Goal: Information Seeking & Learning: Compare options

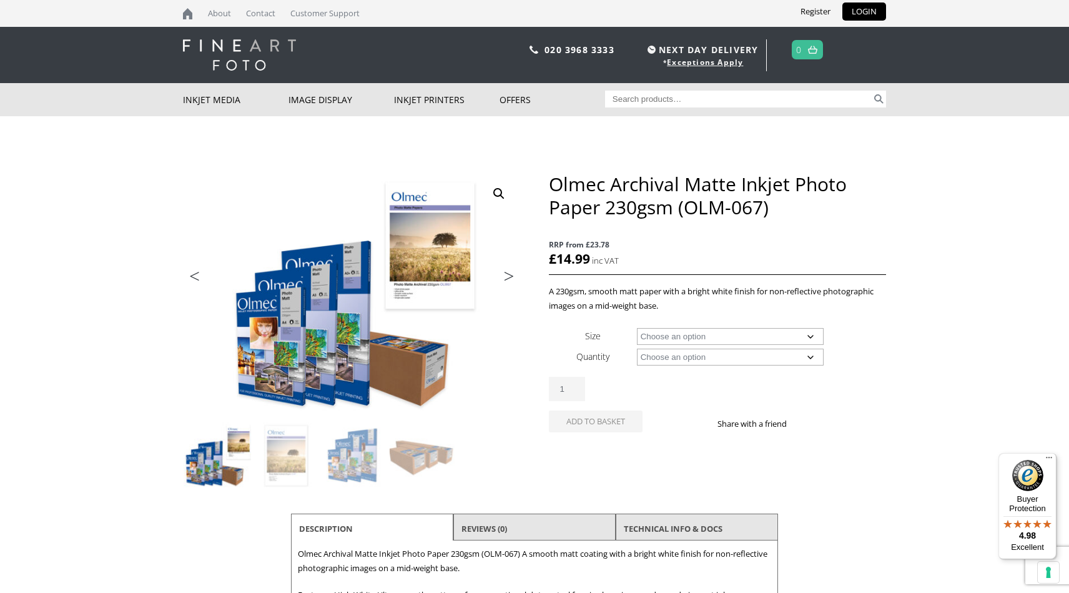
scroll to position [7, 0]
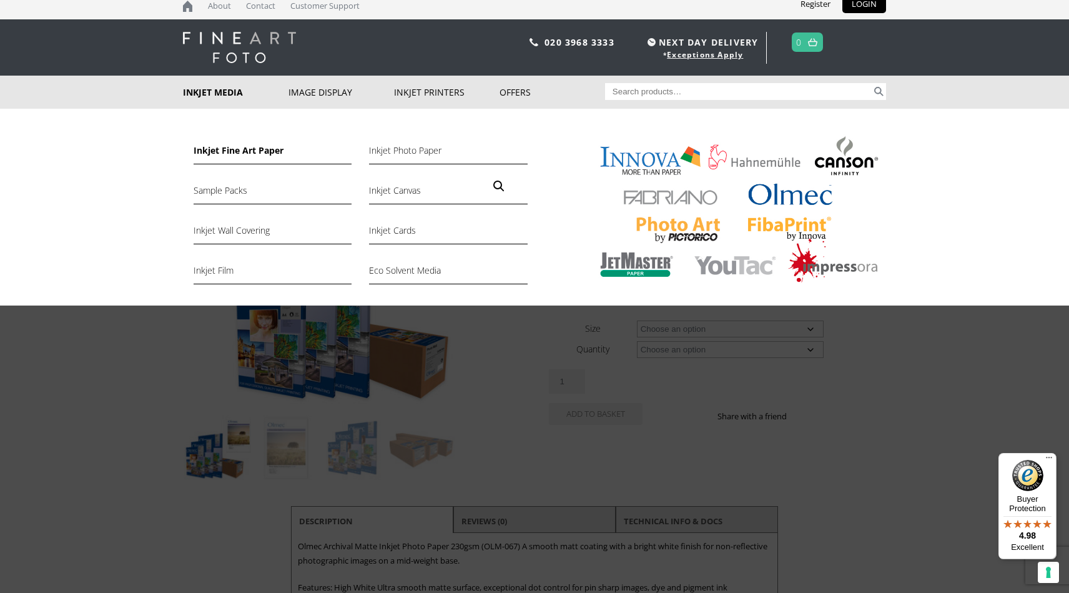
click at [234, 151] on link "Inkjet Fine Art Paper" at bounding box center [273, 153] width 158 height 21
click at [401, 149] on link "Inkjet Photo Paper" at bounding box center [448, 153] width 158 height 21
click at [402, 233] on link "Inkjet Cards" at bounding box center [448, 233] width 158 height 21
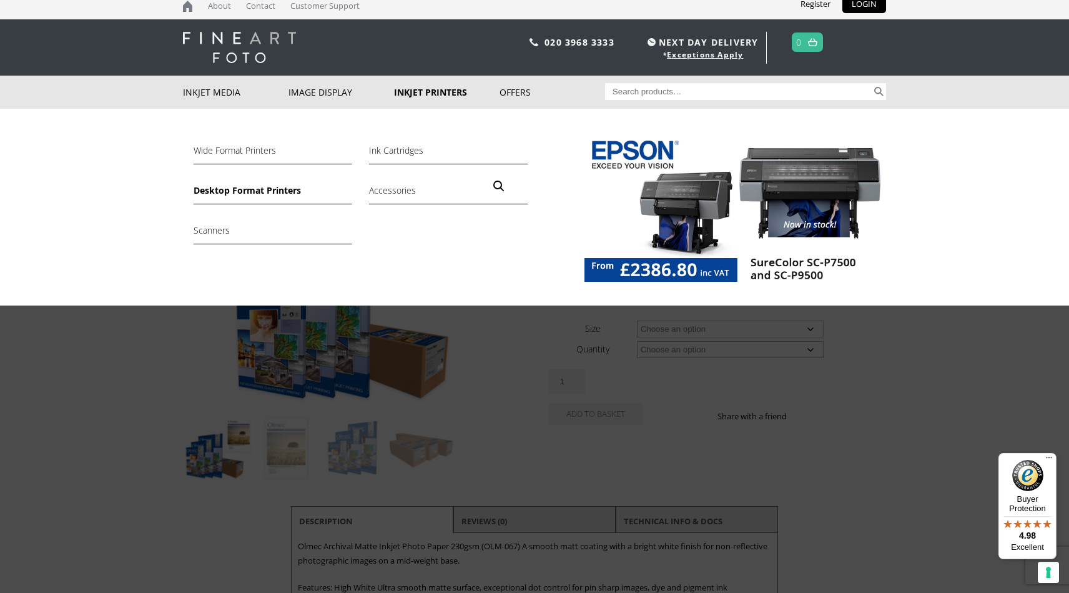
click at [269, 193] on link "Desktop Format Printers" at bounding box center [273, 193] width 158 height 21
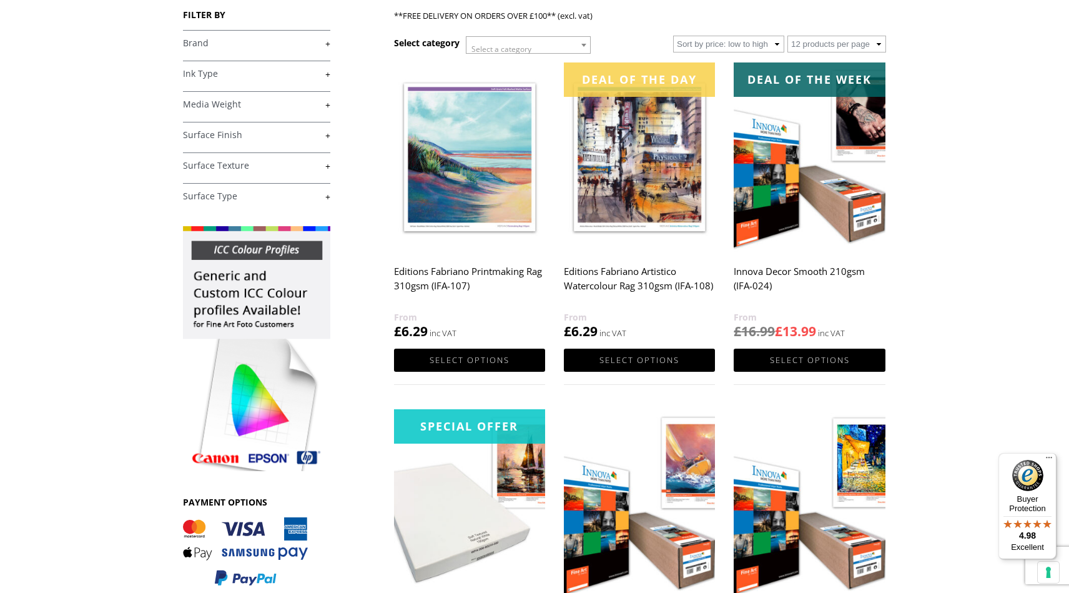
scroll to position [189, 0]
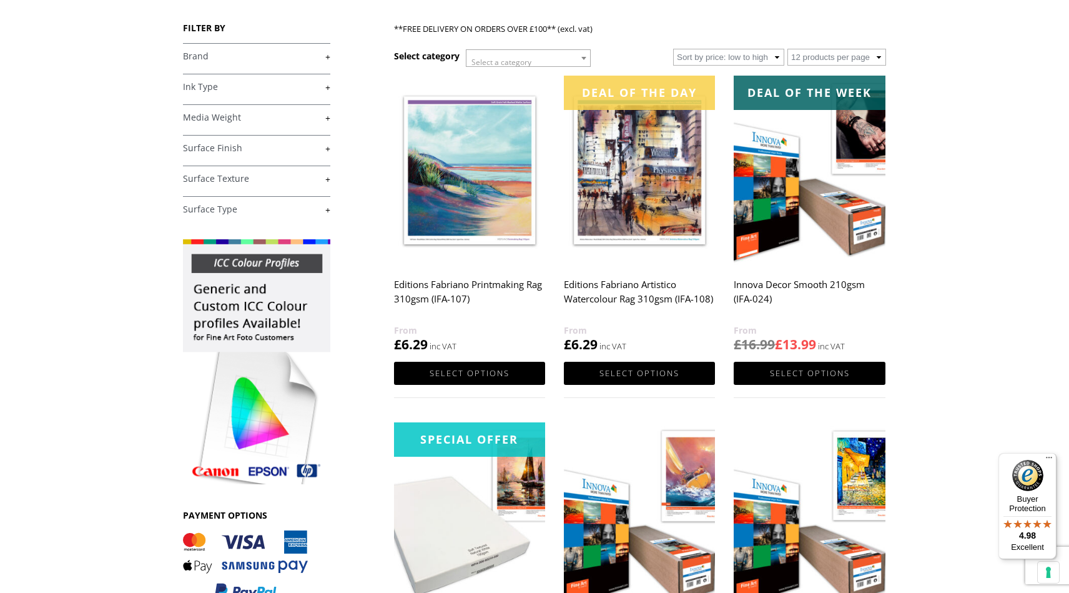
click at [328, 147] on link "+" at bounding box center [256, 148] width 147 height 12
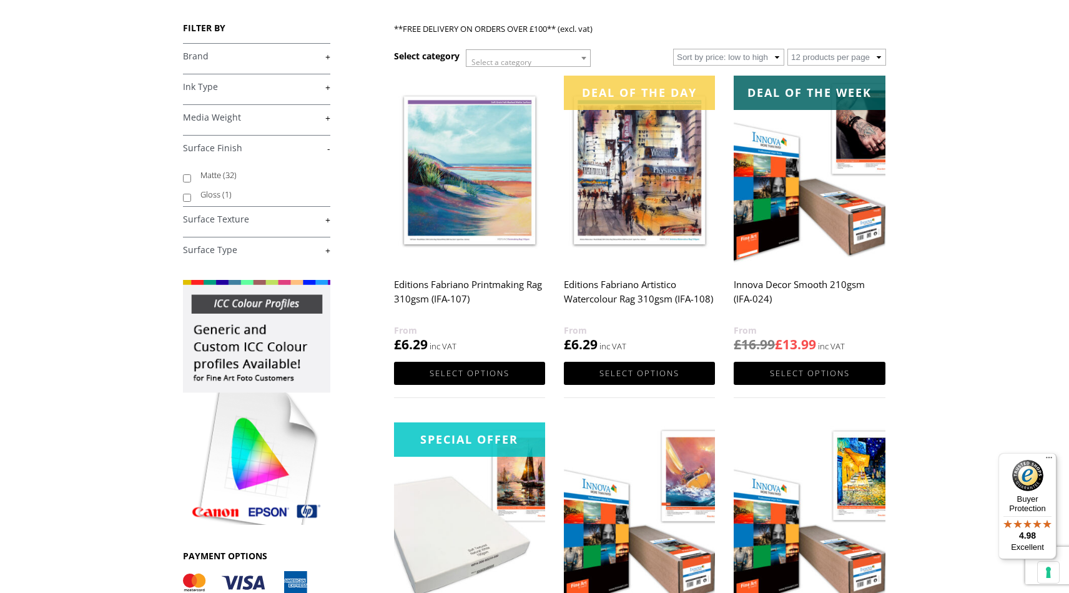
click at [187, 179] on input "Matte (32)" at bounding box center [187, 178] width 8 height 8
checkbox input "true"
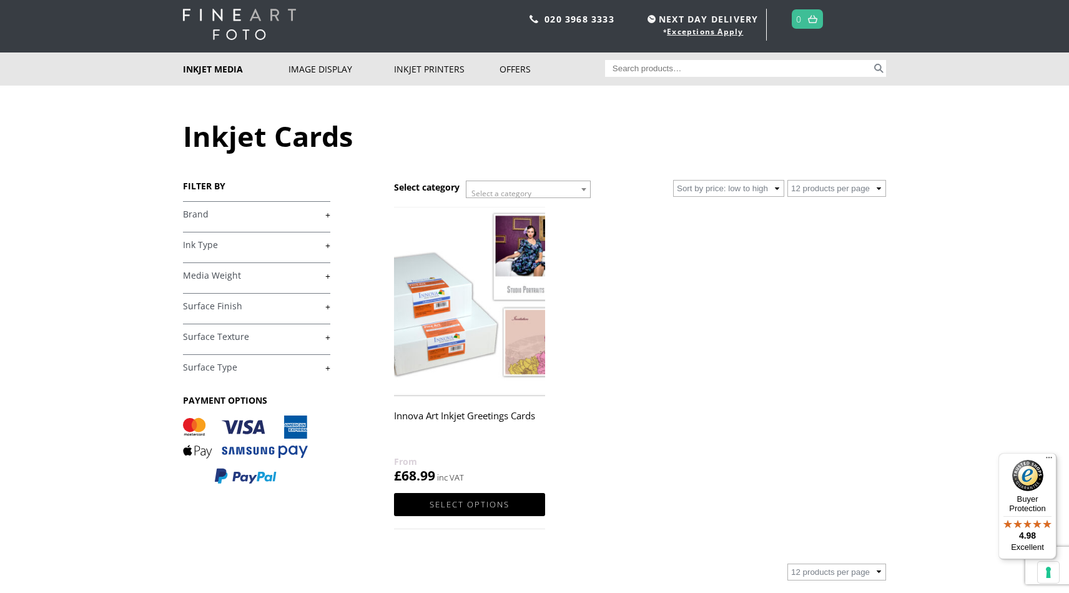
scroll to position [37, 0]
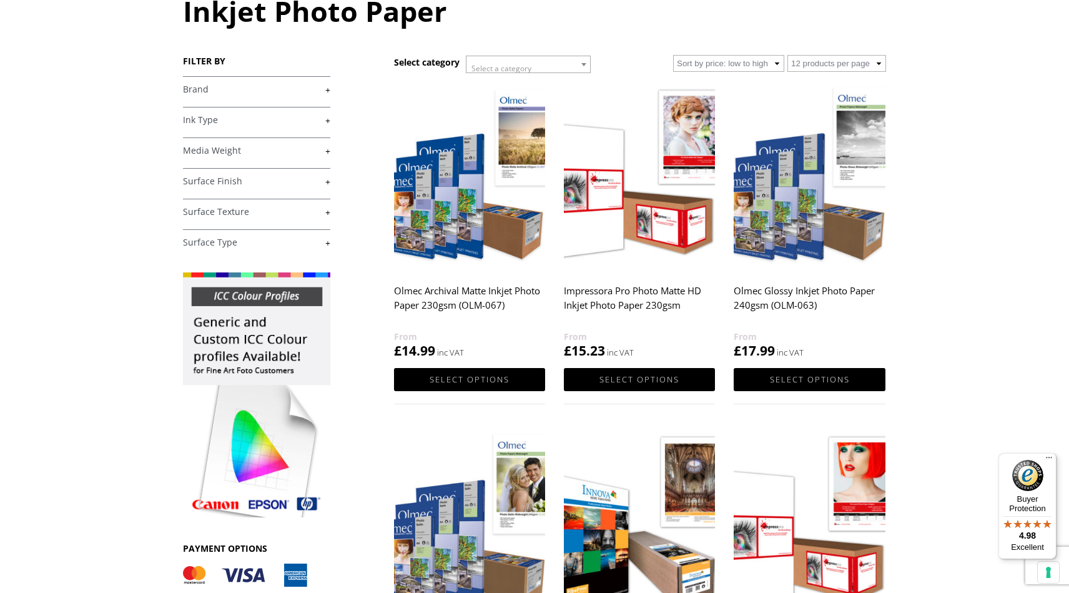
scroll to position [176, 0]
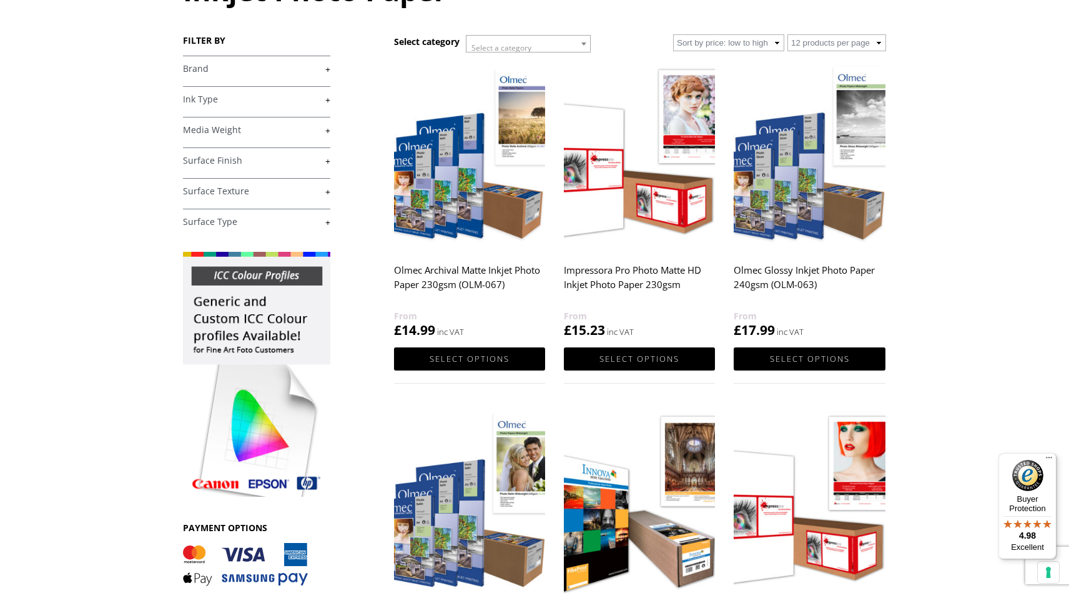
click at [329, 162] on link "+" at bounding box center [256, 161] width 147 height 12
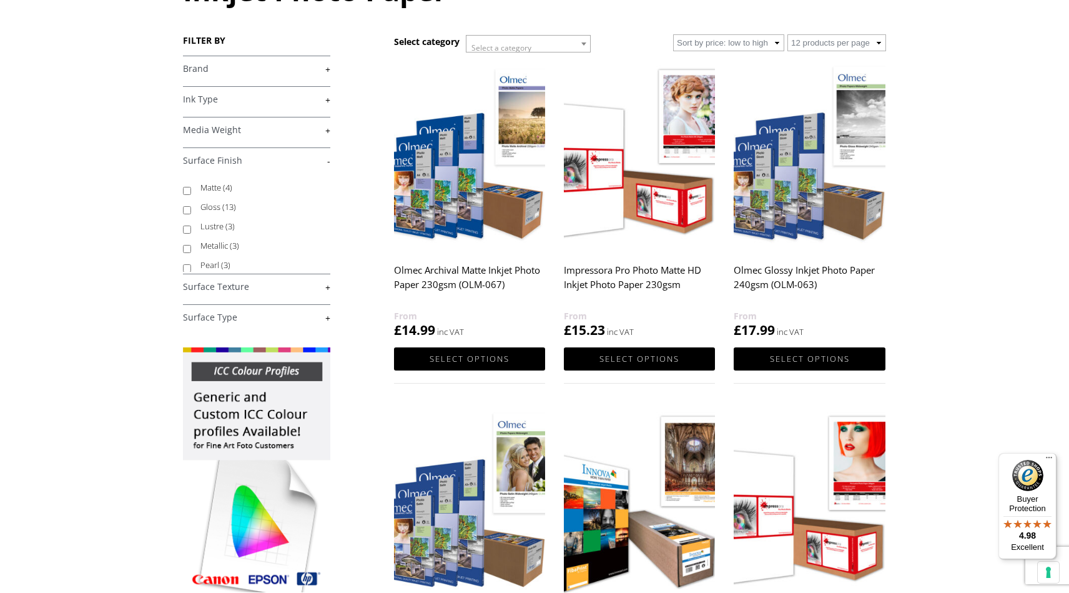
click at [188, 192] on input "Matte (4)" at bounding box center [187, 191] width 8 height 8
checkbox input "true"
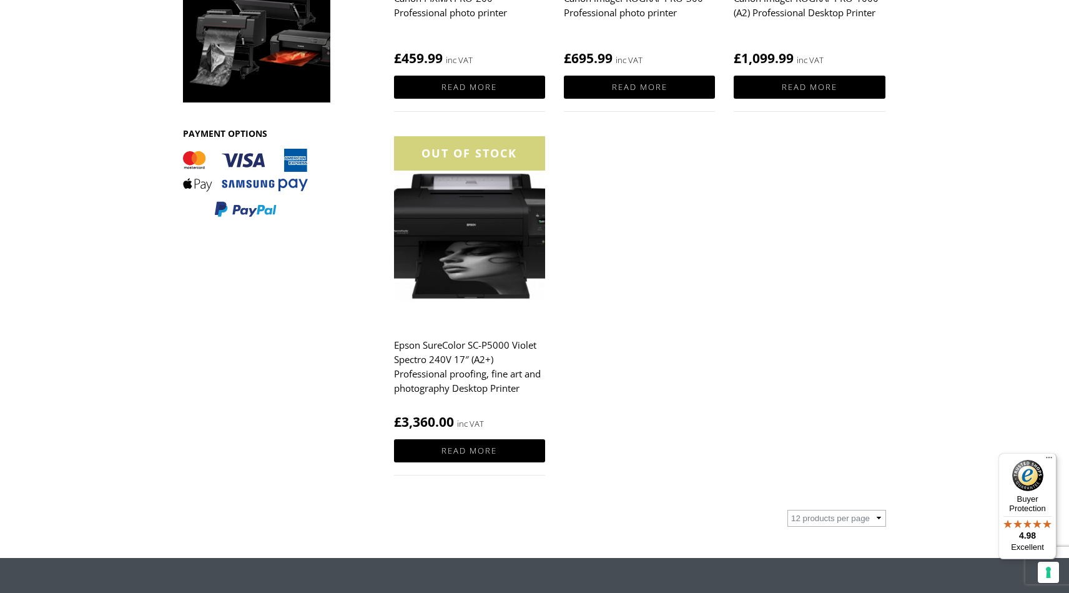
scroll to position [487, 0]
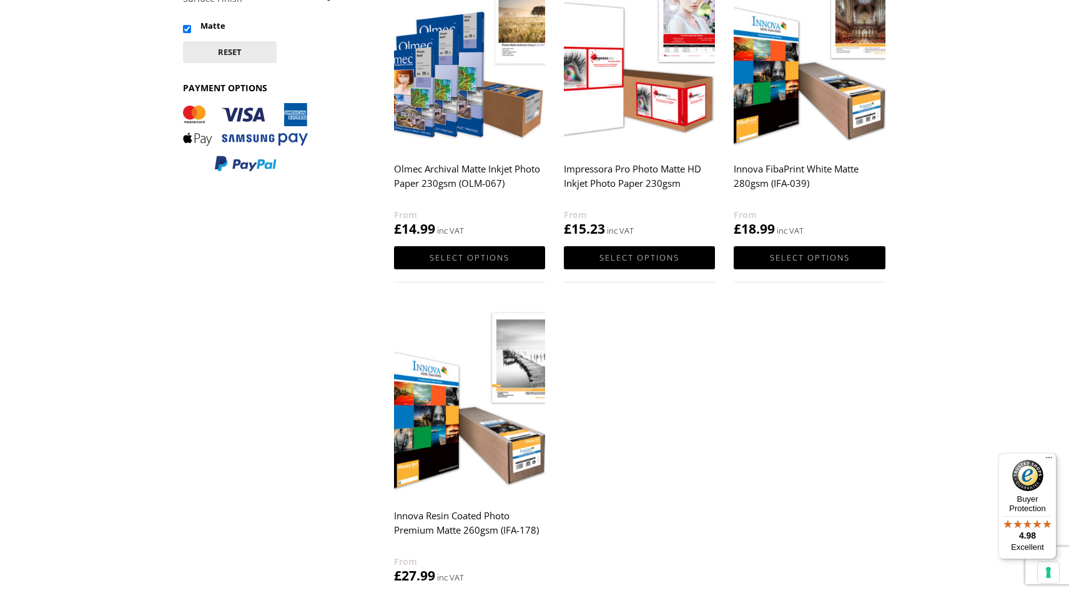
scroll to position [231, 0]
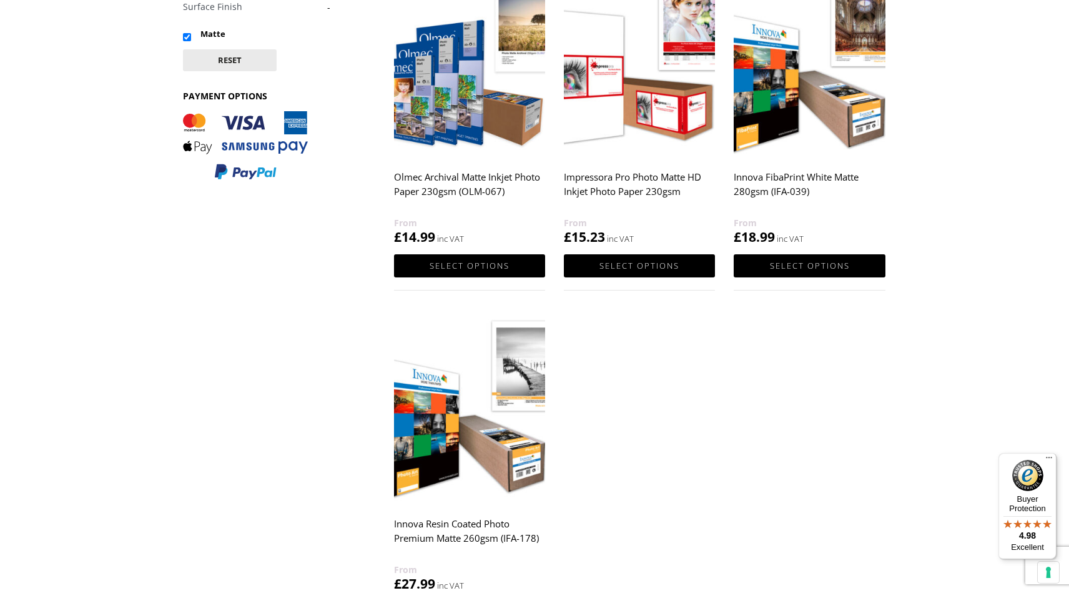
click at [810, 67] on img at bounding box center [809, 62] width 151 height 189
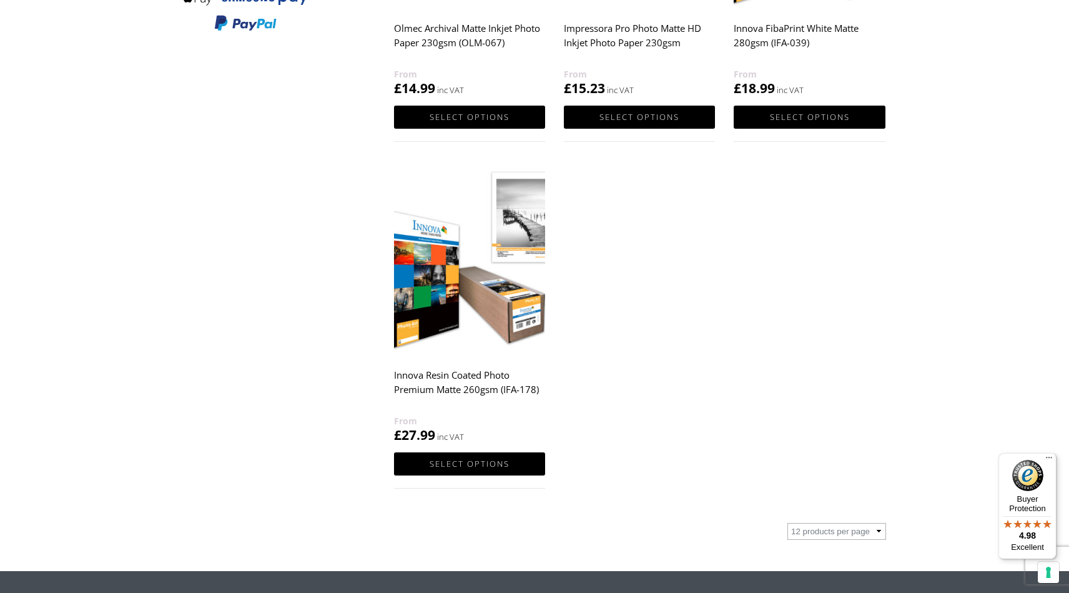
scroll to position [438, 0]
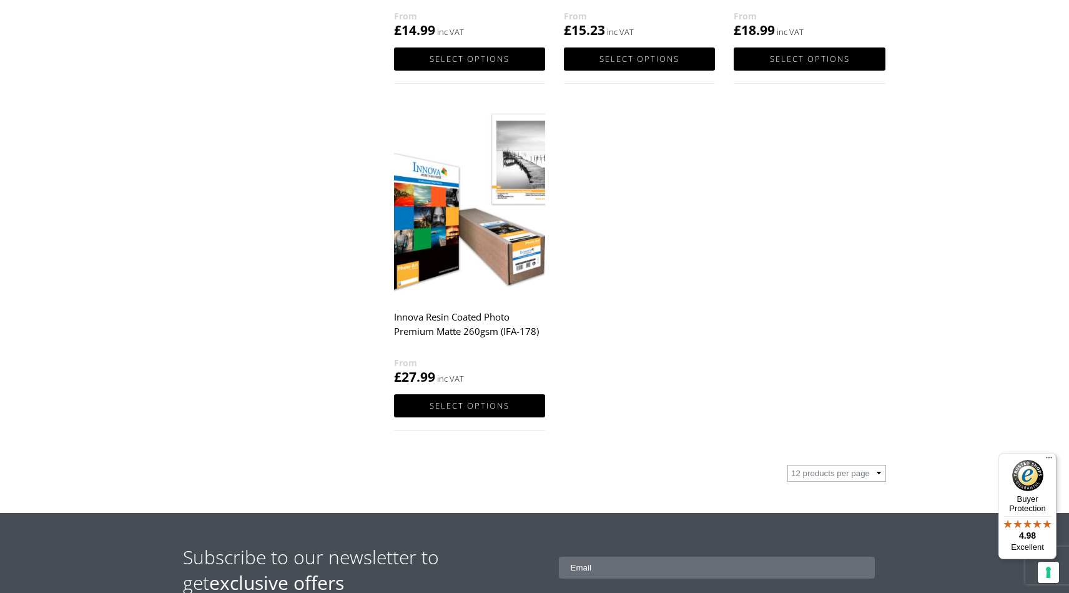
click at [518, 214] on img at bounding box center [469, 202] width 151 height 189
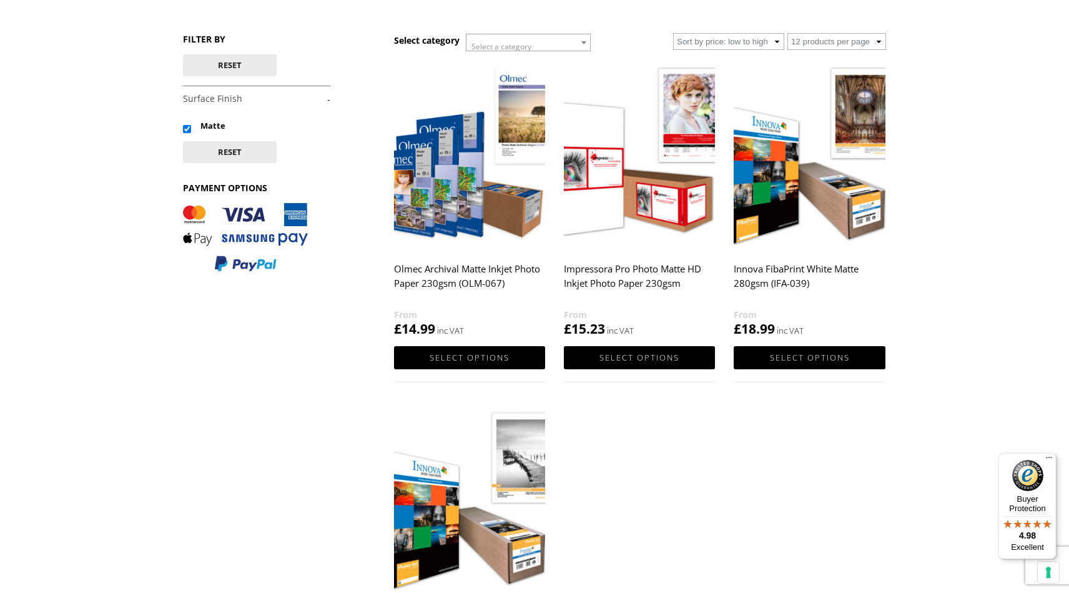
scroll to position [127, 0]
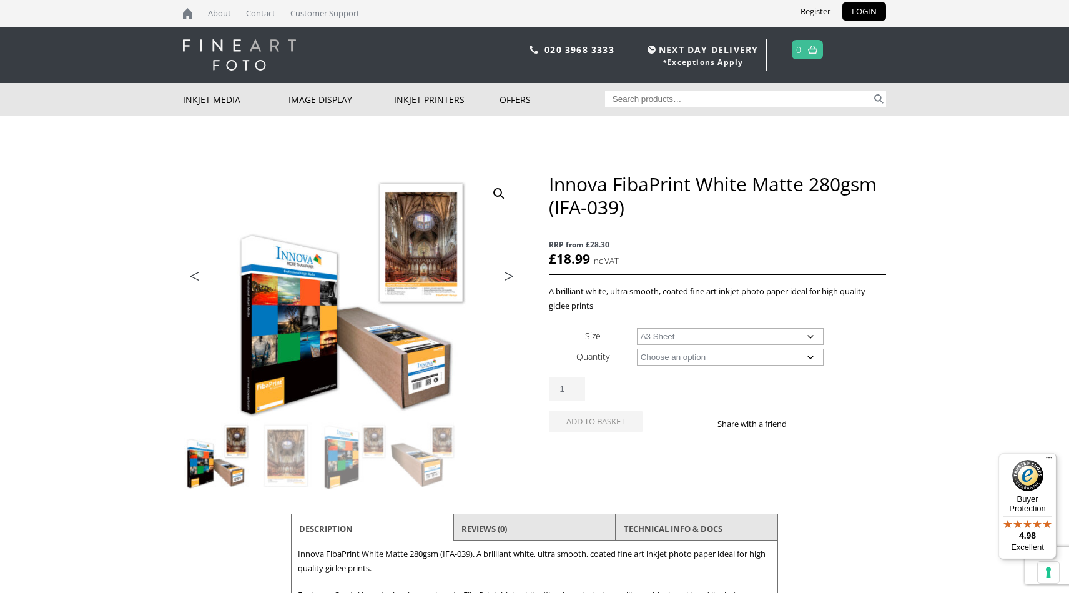
select select "a3-sheet"
select select "25-sheets"
select select "a3-sheet"
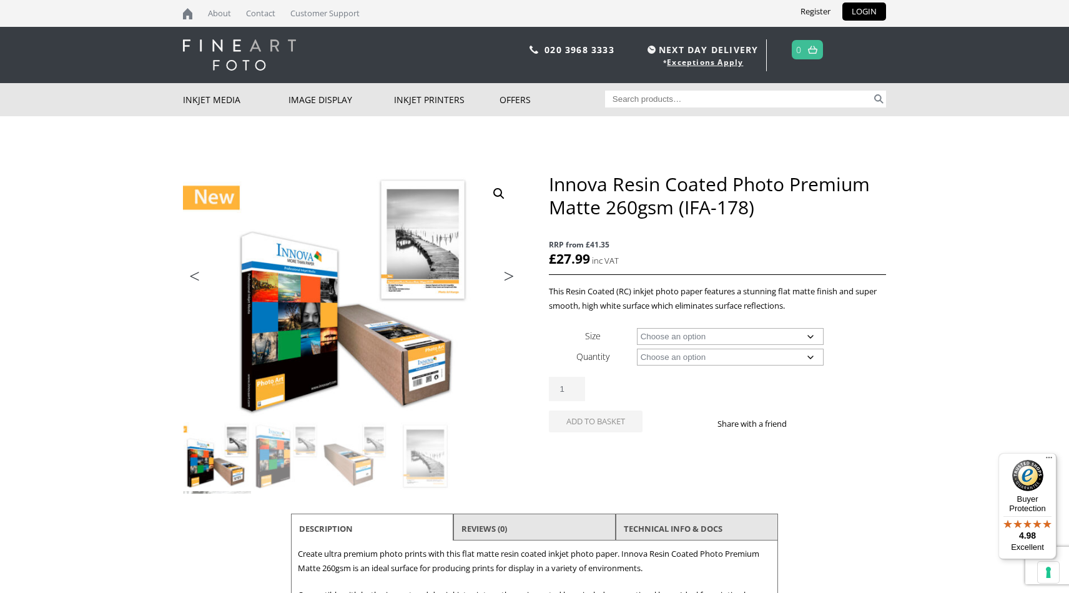
click at [728, 335] on select "Choose an option A4 Sheet A3 Sheet A3+ Sheet A2 Sheet 17" Wide Roll 24" Wide Ro…" at bounding box center [730, 336] width 187 height 17
select select "a3-sheet"
select select "50-sheets"
select select "a3-sheet"
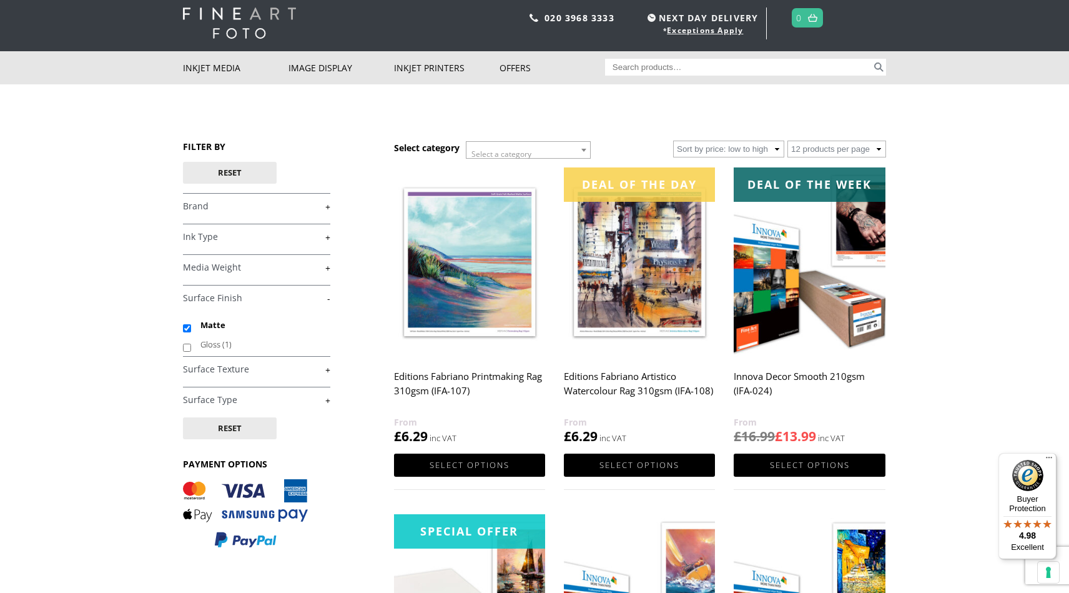
scroll to position [74, 0]
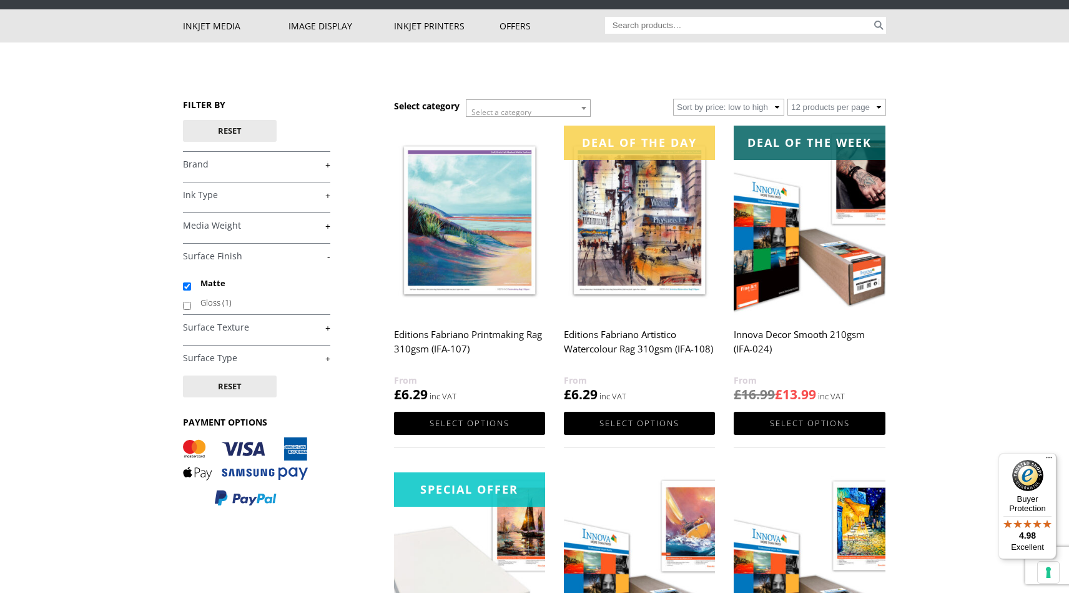
click at [327, 328] on link "+" at bounding box center [256, 328] width 147 height 12
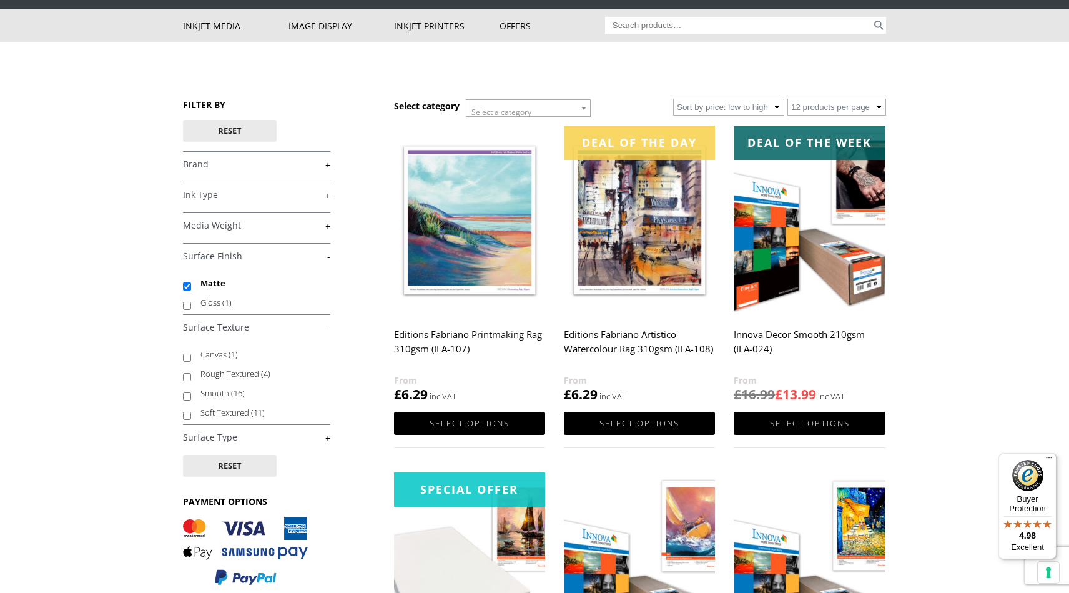
click at [188, 397] on input "Smooth (16)" at bounding box center [187, 396] width 8 height 8
checkbox input "true"
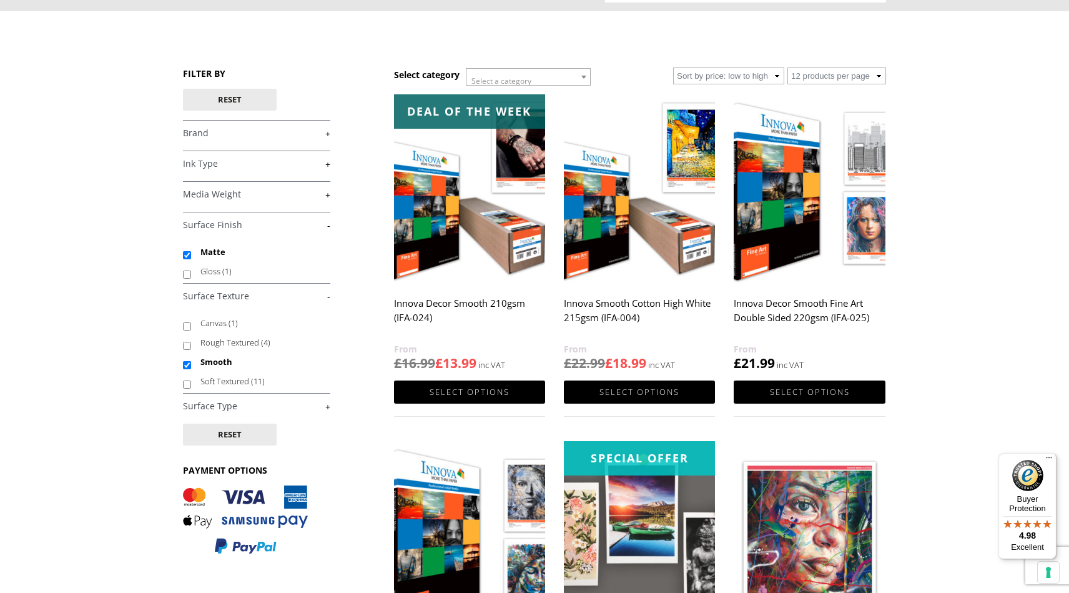
scroll to position [101, 0]
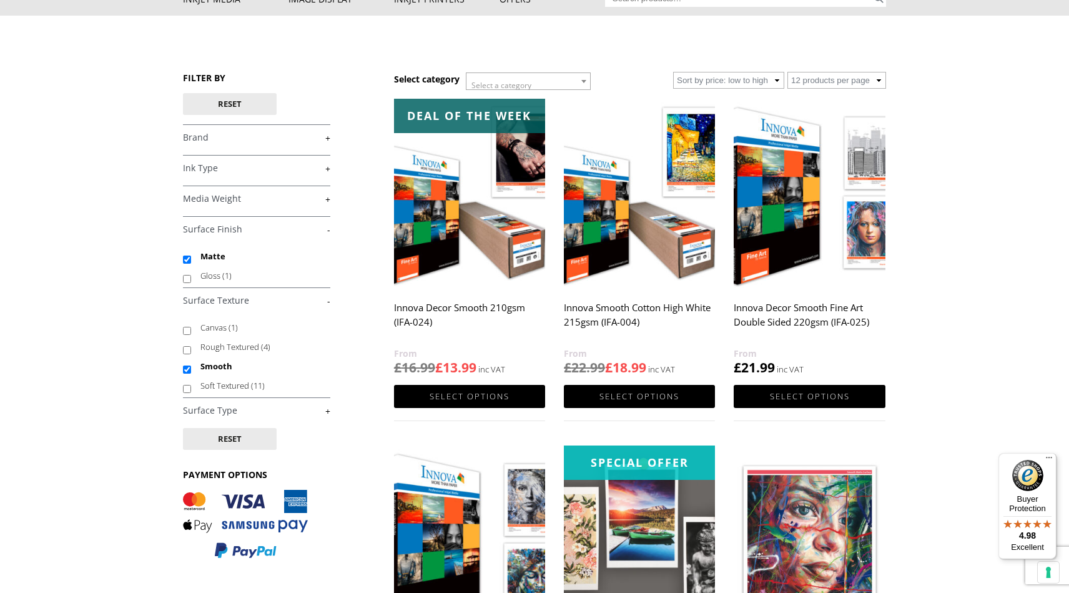
click at [328, 197] on link "+" at bounding box center [256, 199] width 147 height 12
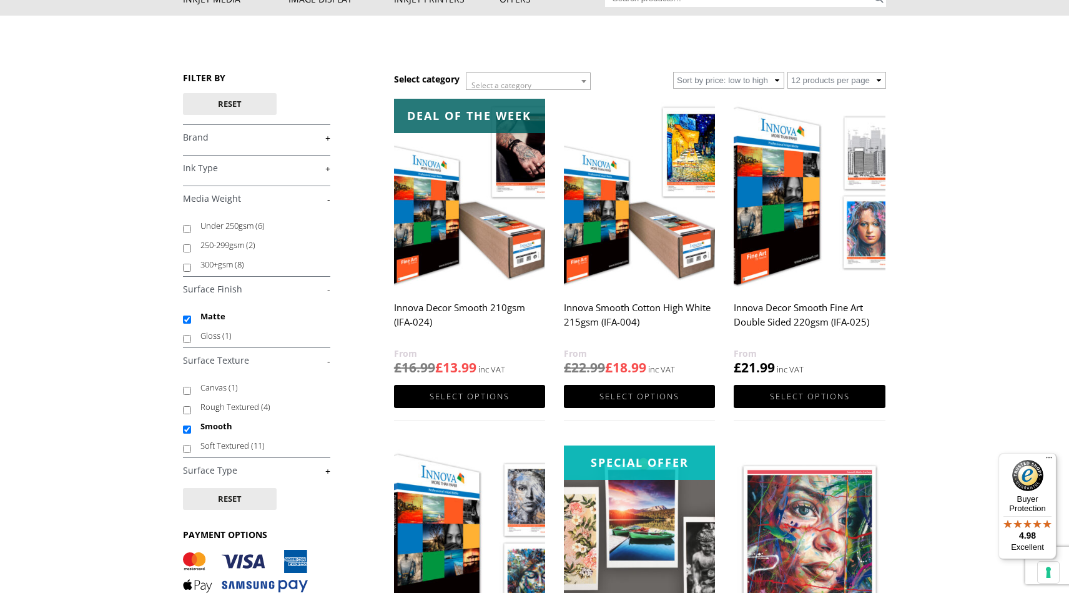
click at [187, 249] on input "250-299gsm (2)" at bounding box center [187, 248] width 8 height 8
checkbox input "true"
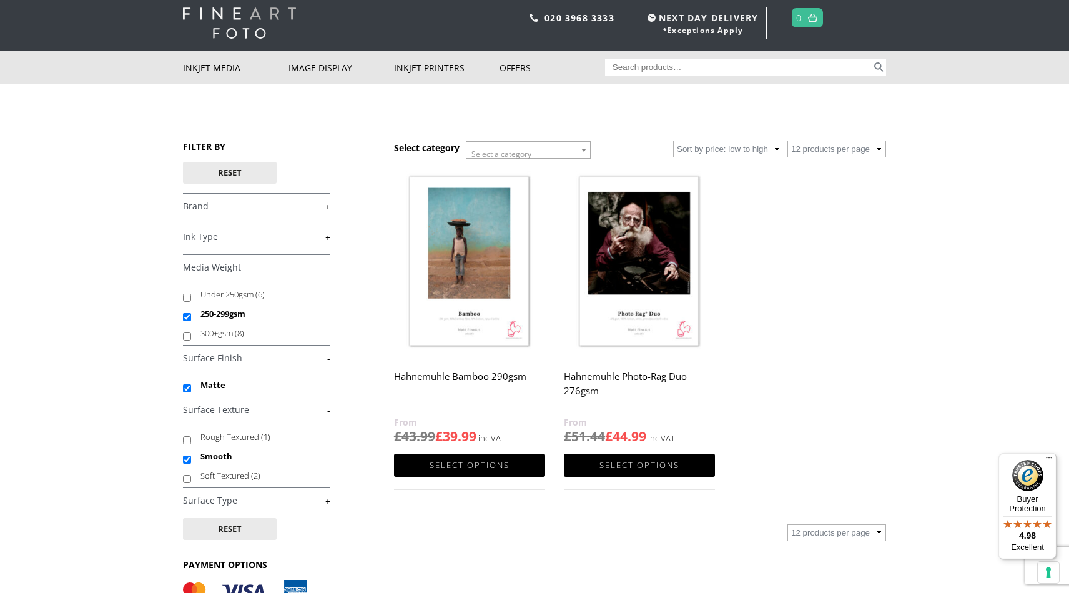
scroll to position [61, 0]
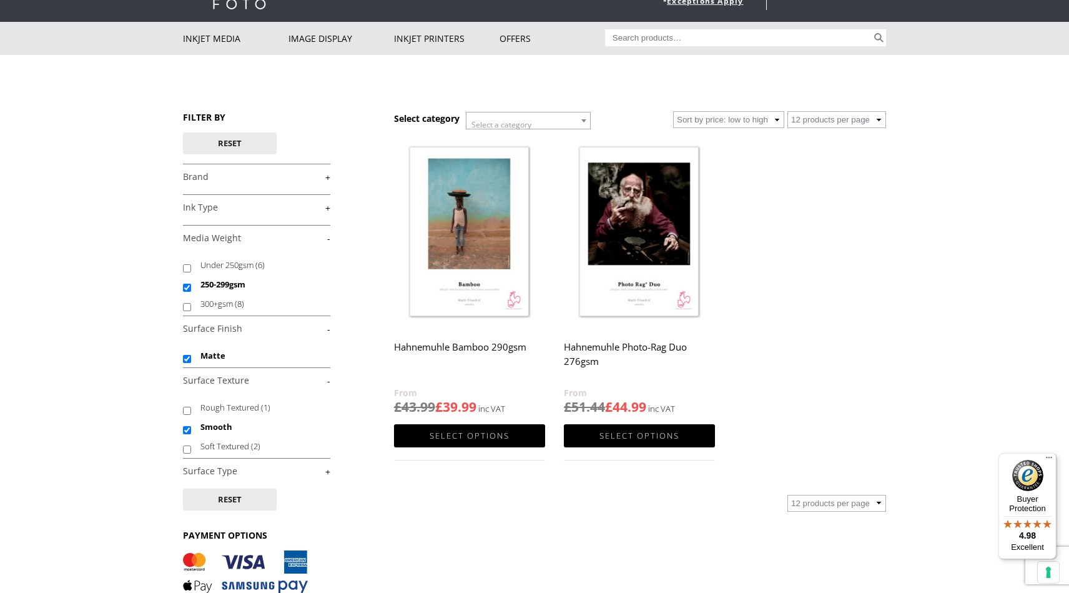
click at [188, 307] on input "300+gsm (8)" at bounding box center [187, 307] width 8 height 8
checkbox input "true"
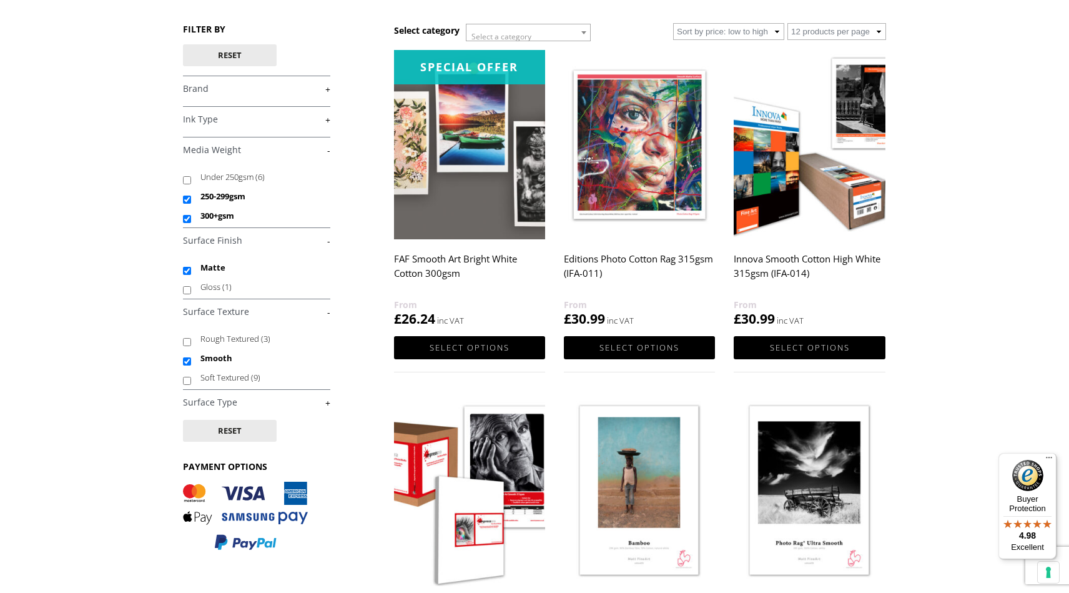
scroll to position [159, 0]
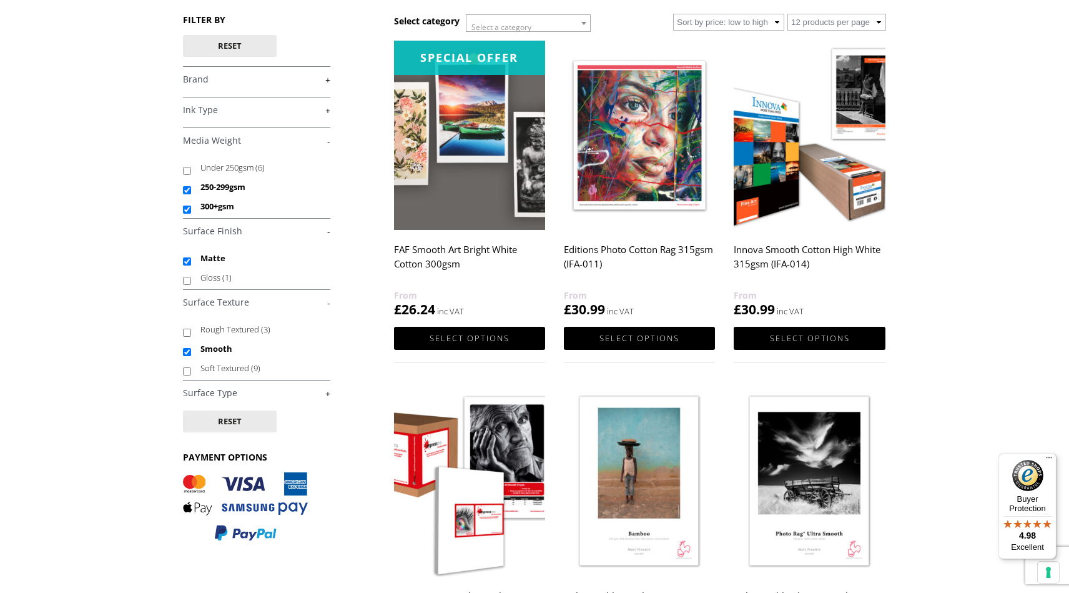
click at [638, 182] on img at bounding box center [639, 135] width 151 height 189
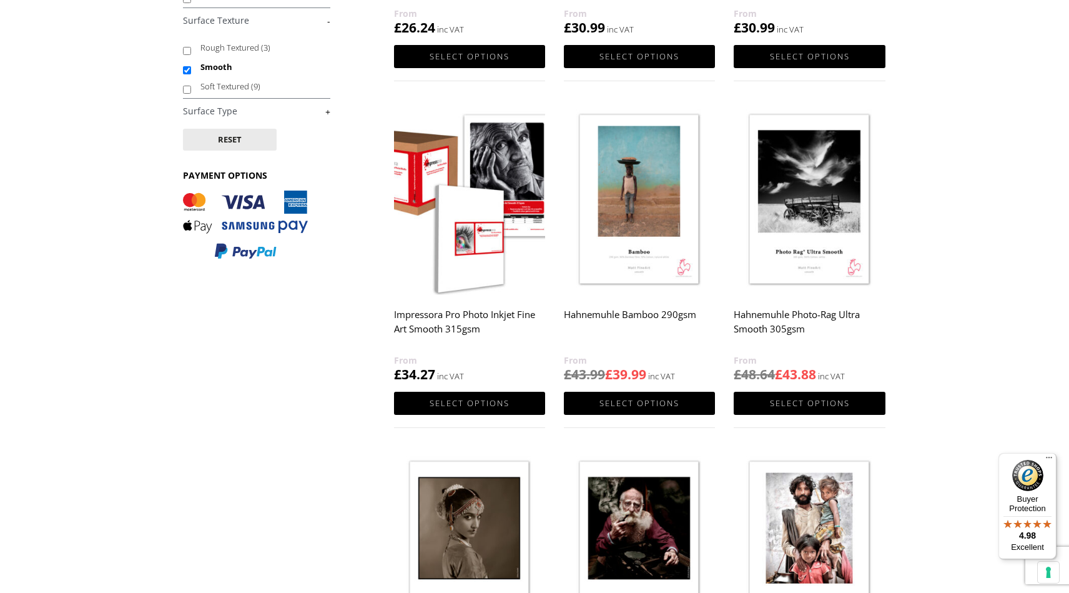
scroll to position [465, 0]
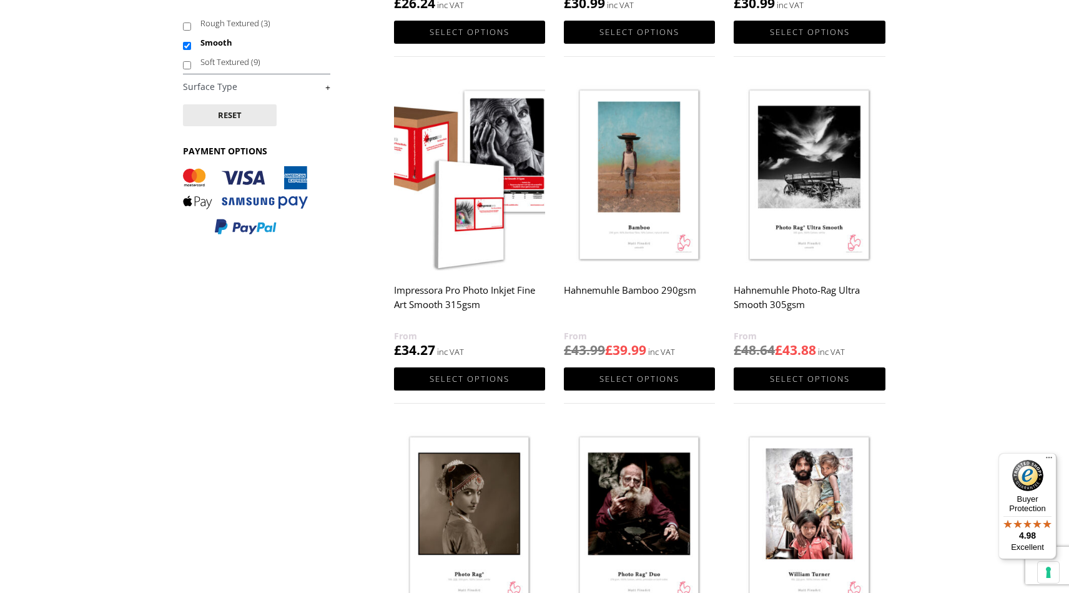
click at [495, 192] on img at bounding box center [469, 175] width 151 height 189
click at [636, 204] on img at bounding box center [639, 175] width 151 height 189
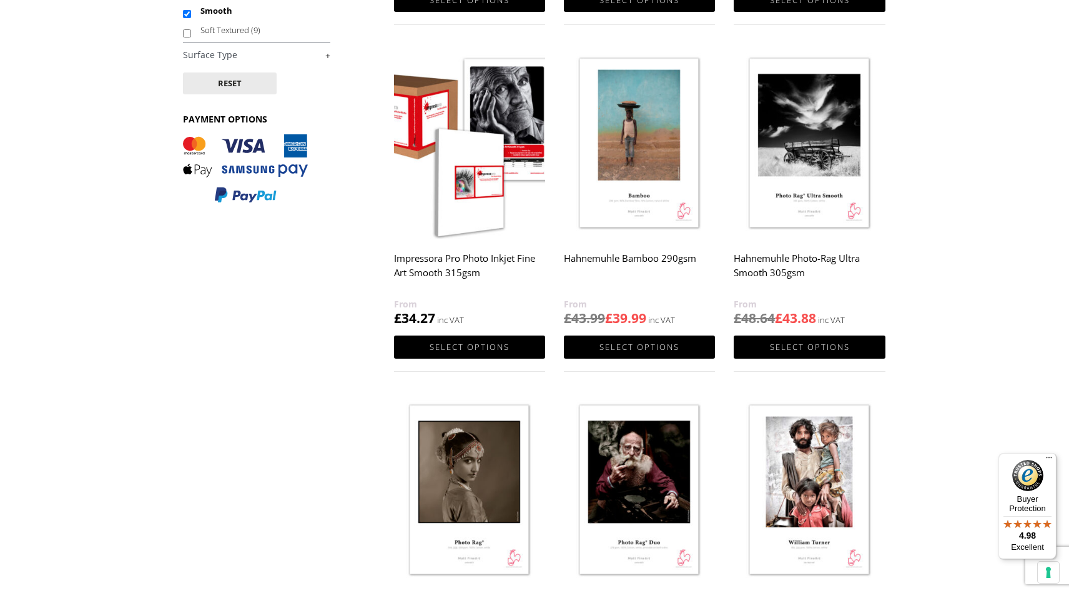
scroll to position [498, 0]
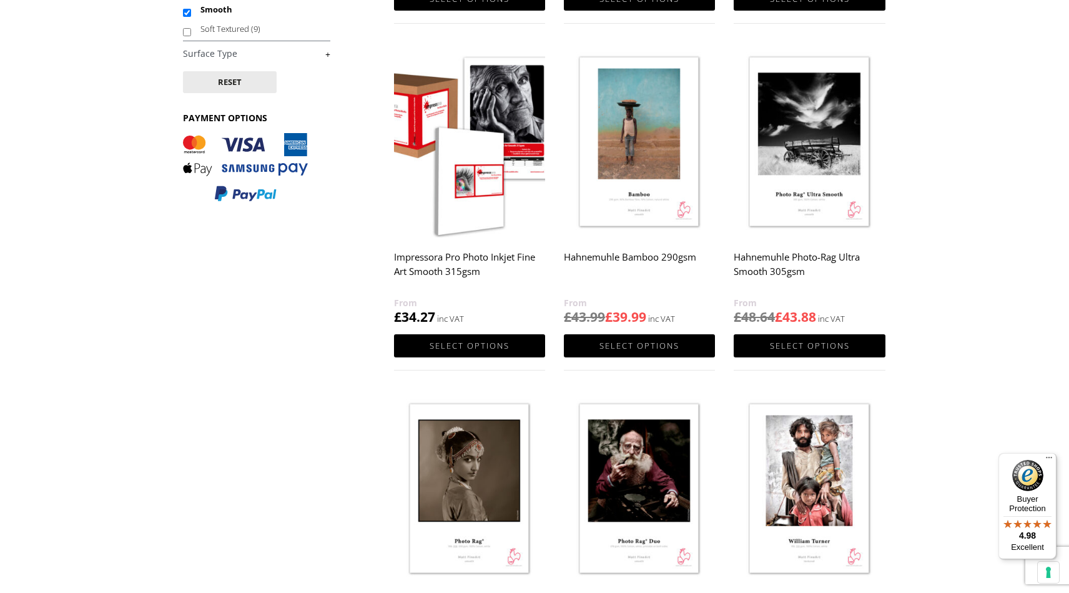
click at [792, 165] on img at bounding box center [809, 142] width 151 height 189
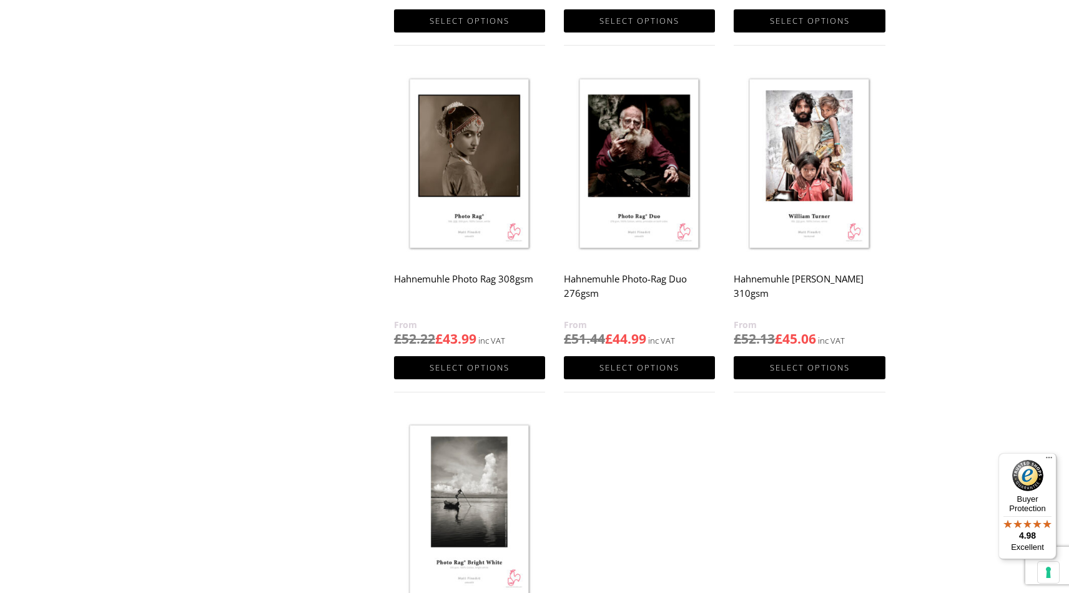
scroll to position [834, 0]
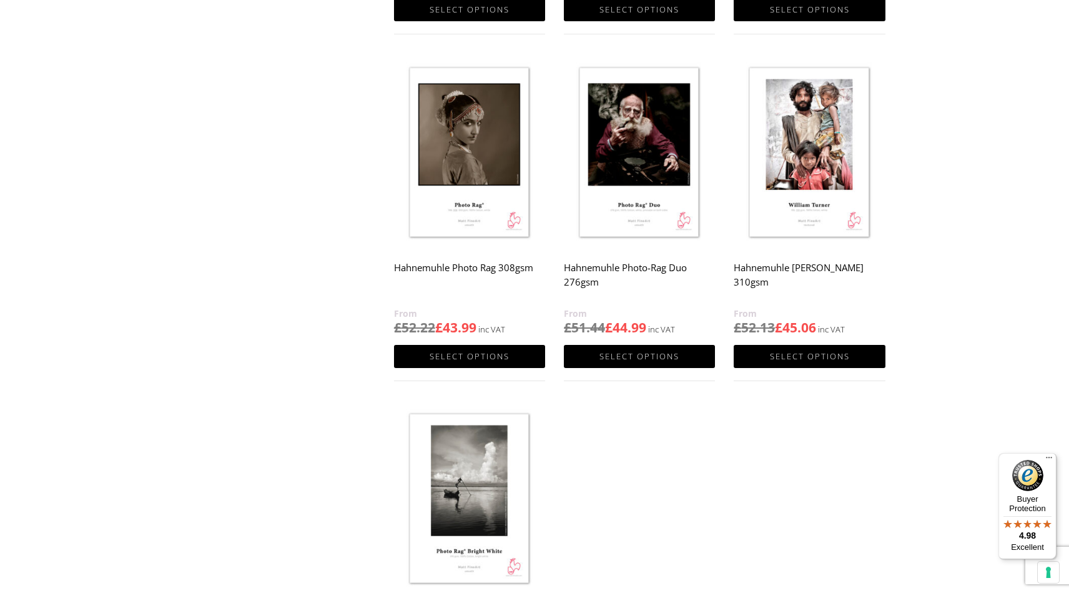
click at [457, 186] on img at bounding box center [469, 153] width 151 height 189
click at [615, 169] on img at bounding box center [639, 153] width 151 height 189
click at [766, 169] on img at bounding box center [809, 153] width 151 height 189
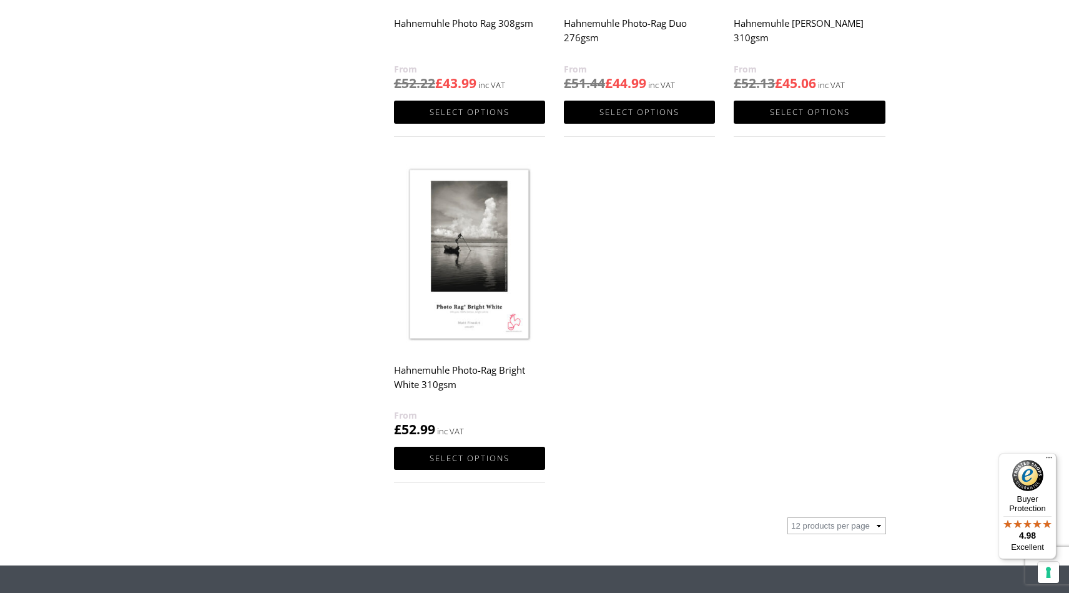
scroll to position [1097, 0]
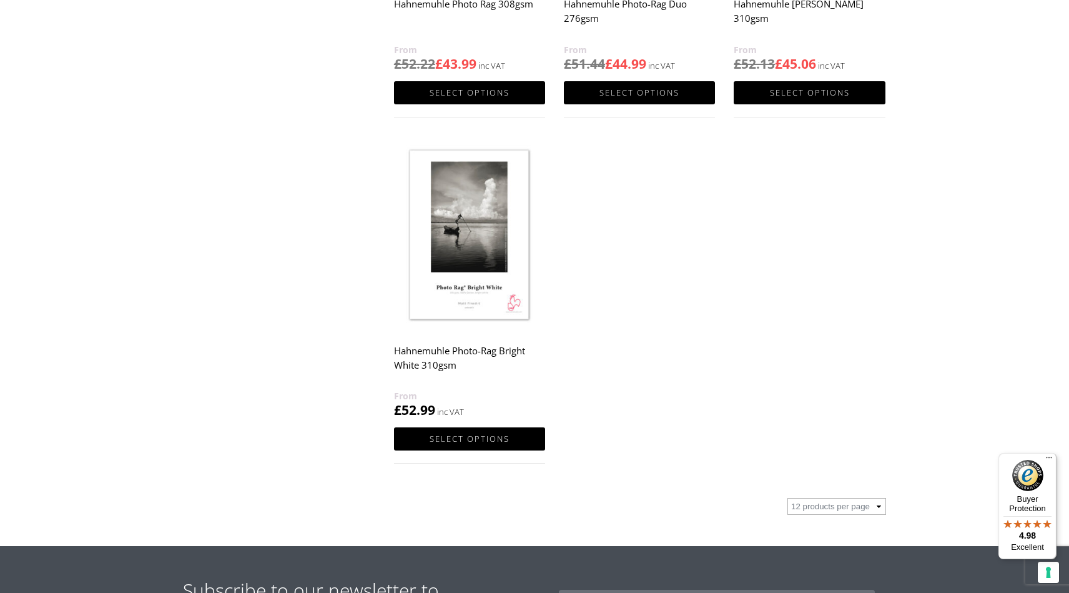
click at [508, 200] on img at bounding box center [469, 235] width 151 height 189
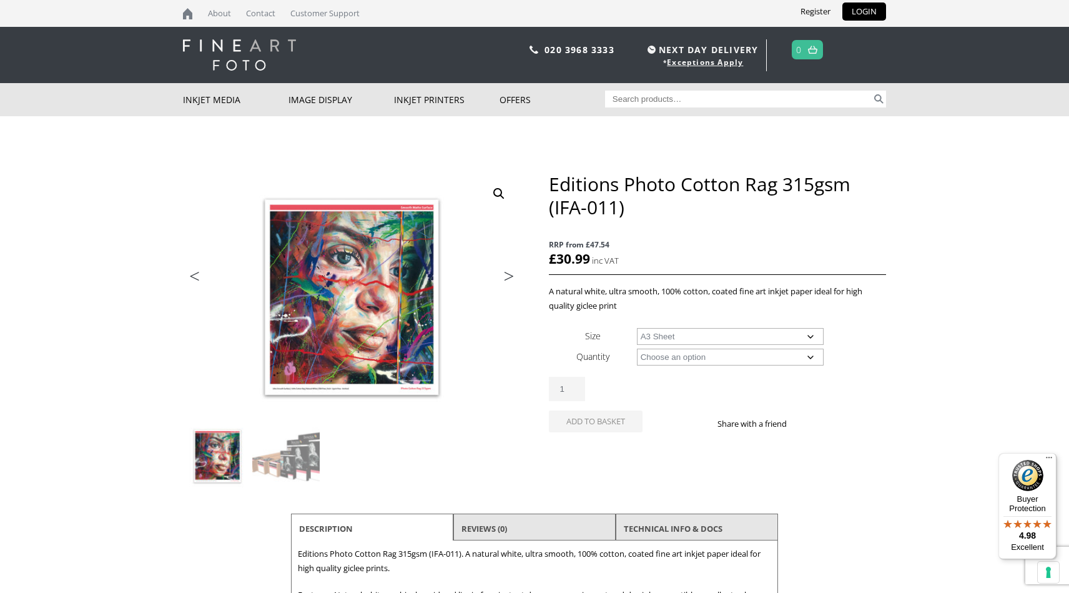
select select "a3-sheet"
select select "25-sheets"
select select "a3-sheet"
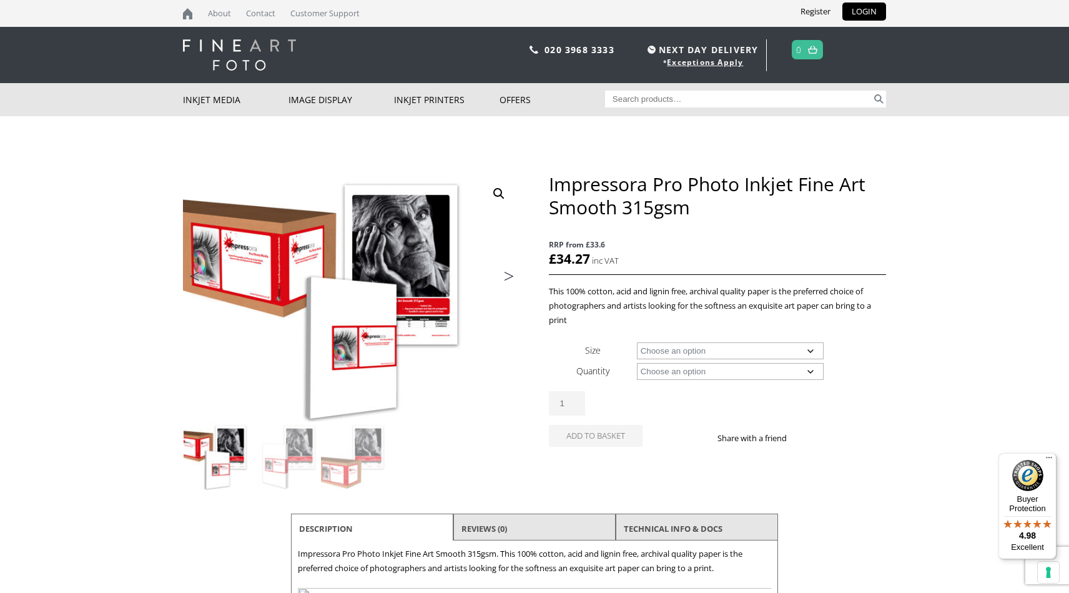
click at [672, 354] on select "Choose an option A4 Sheet A3+ Sheet A2 Sheet 24" Wide Roll 44" Wide Roll 60" Wi…" at bounding box center [730, 350] width 187 height 17
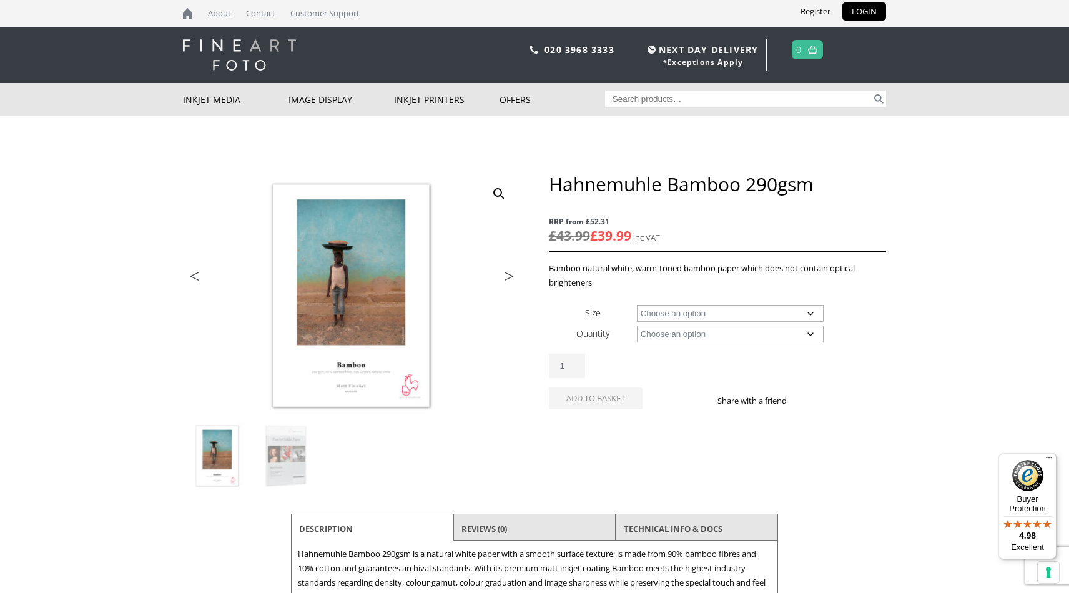
click at [724, 311] on select "Choose an option A4 Sheet A3 Sheet A3+ Sheet A2 Sheet 17" Wide Roll 24" Wide Ro…" at bounding box center [730, 313] width 187 height 17
select select "a3-sheet"
select select "25-sheets"
select select "a3-sheet"
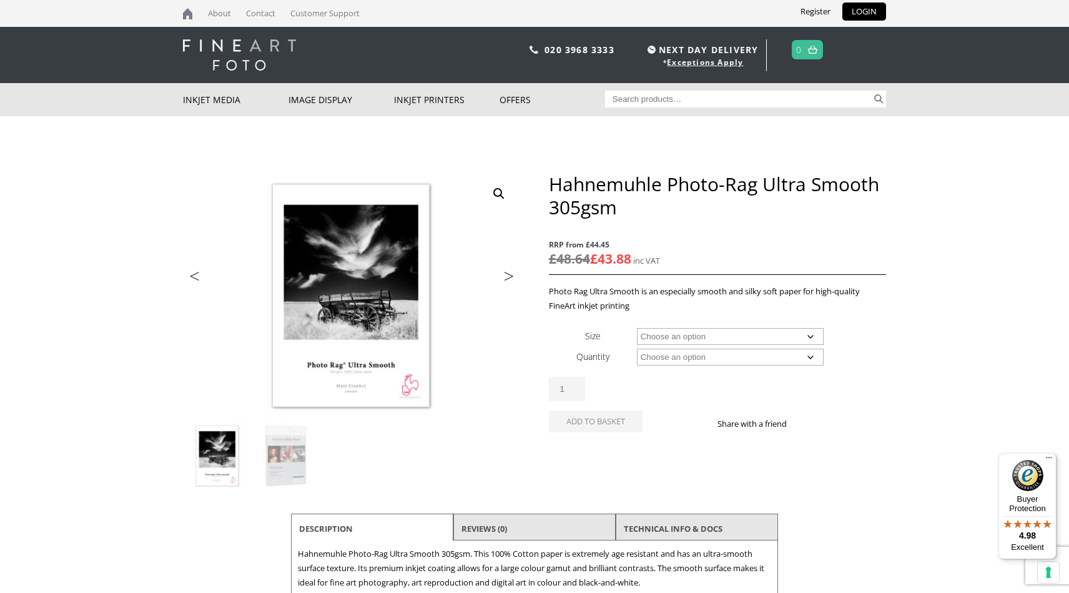
click at [728, 334] on select "Choose an option A4 Sheet A3 Sheet A3+ Sheet A2 Sheet 17" Wide Roll 24" Wide Ro…" at bounding box center [730, 336] width 187 height 17
select select "a3-sheet"
select select "25-sheets"
select select "a3-sheet"
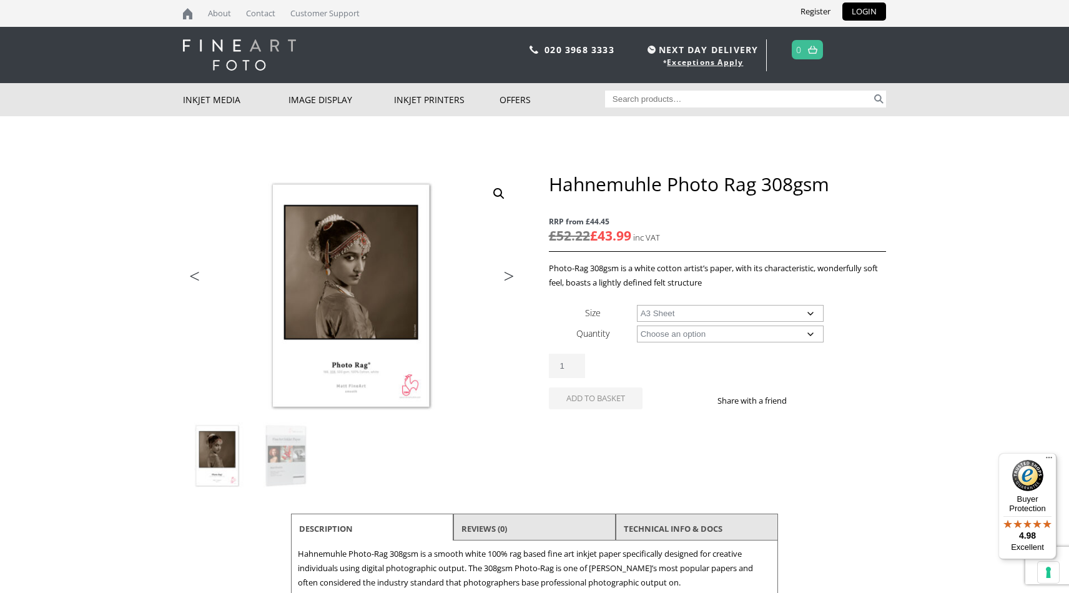
select select "a3-sheet"
click at [710, 334] on select "Choose an option 25 Sheets" at bounding box center [730, 333] width 187 height 17
select select "25-sheets"
select select "a3-sheet"
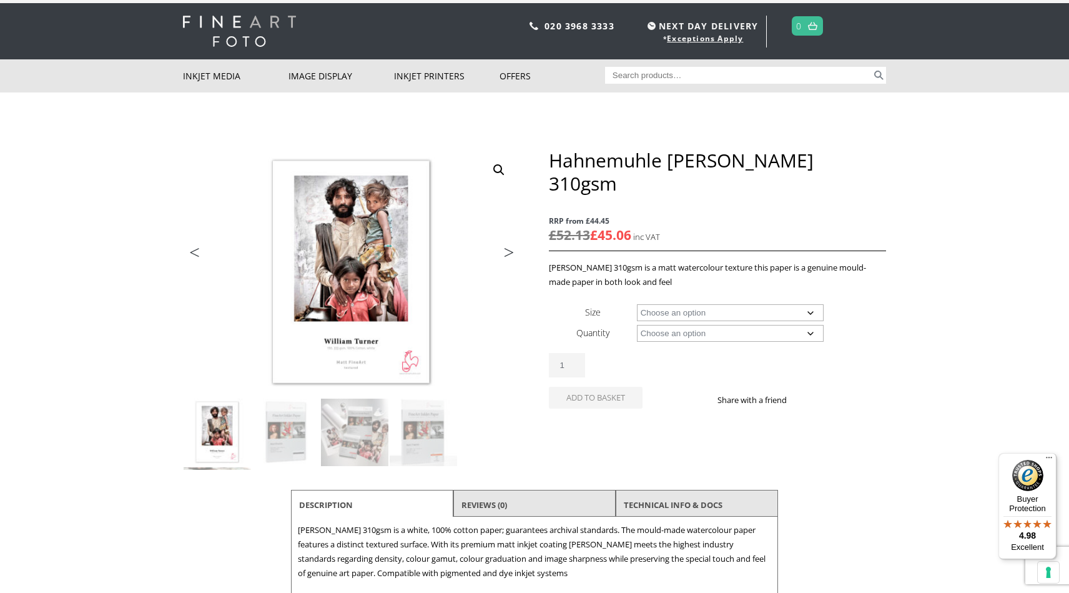
scroll to position [24, 0]
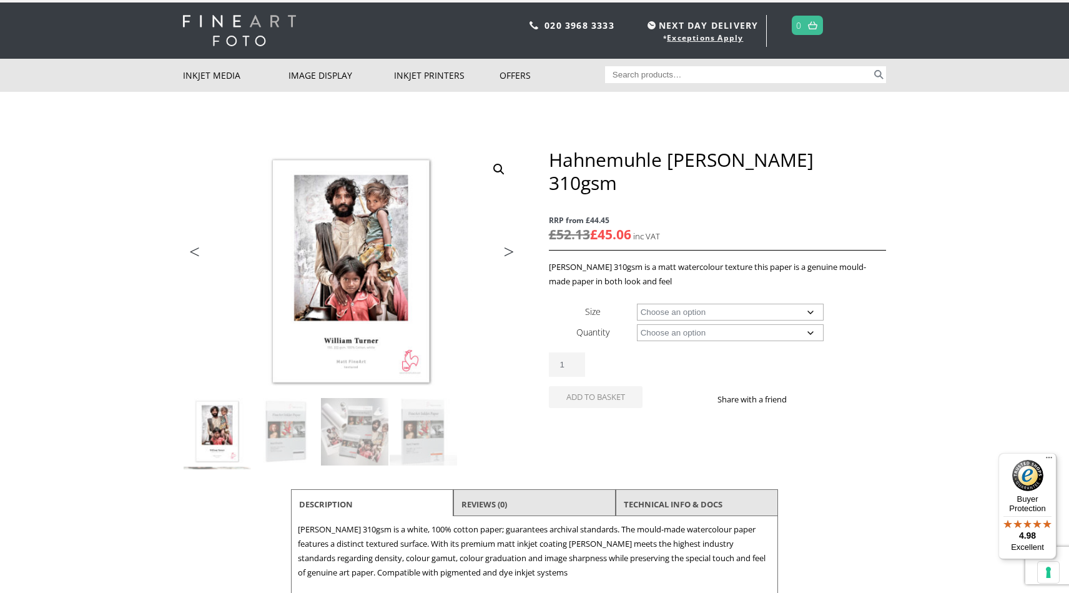
click at [722, 304] on select "Choose an option A4 Sheet A3 Sheet A3+ Sheet A2 Sheet 17" Wide Roll 24" Wide Ro…" at bounding box center [730, 312] width 187 height 17
select select "a3-sheet"
click at [716, 324] on select "Choose an option 25 Sheets" at bounding box center [730, 332] width 187 height 17
select select "25-sheets"
select select "a3-sheet"
